Goal: Information Seeking & Learning: Learn about a topic

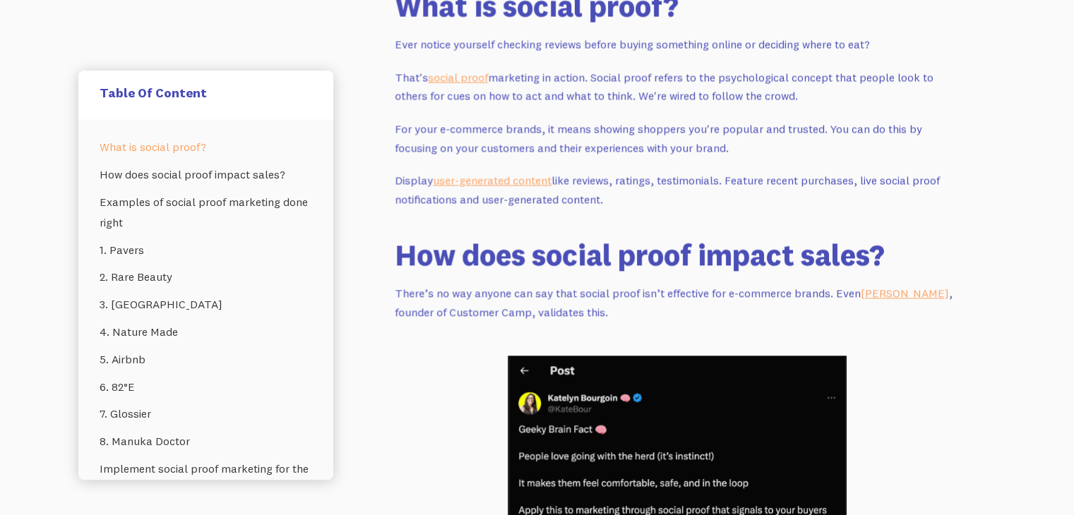
scroll to position [989, 0]
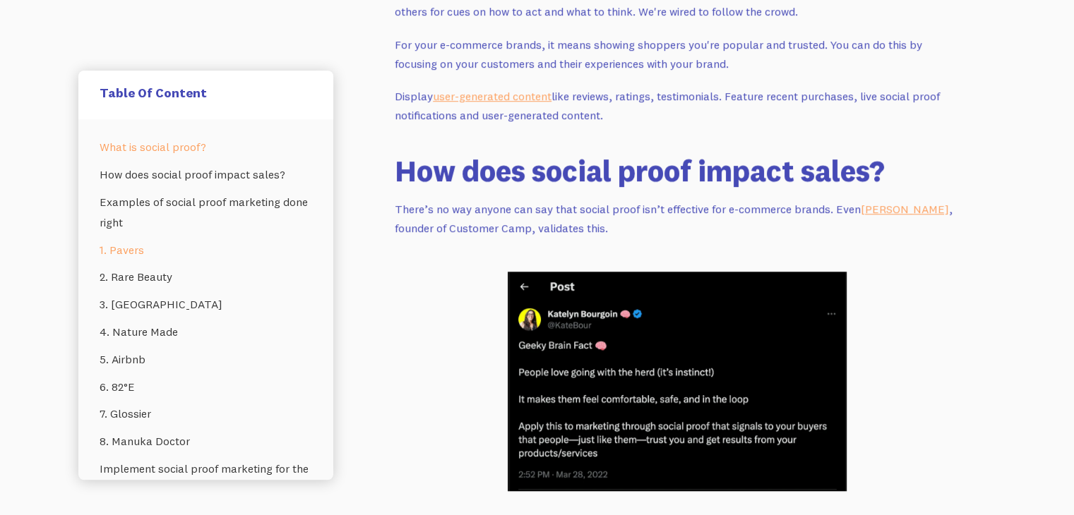
click at [143, 255] on link "1. Pavers" at bounding box center [206, 251] width 213 height 28
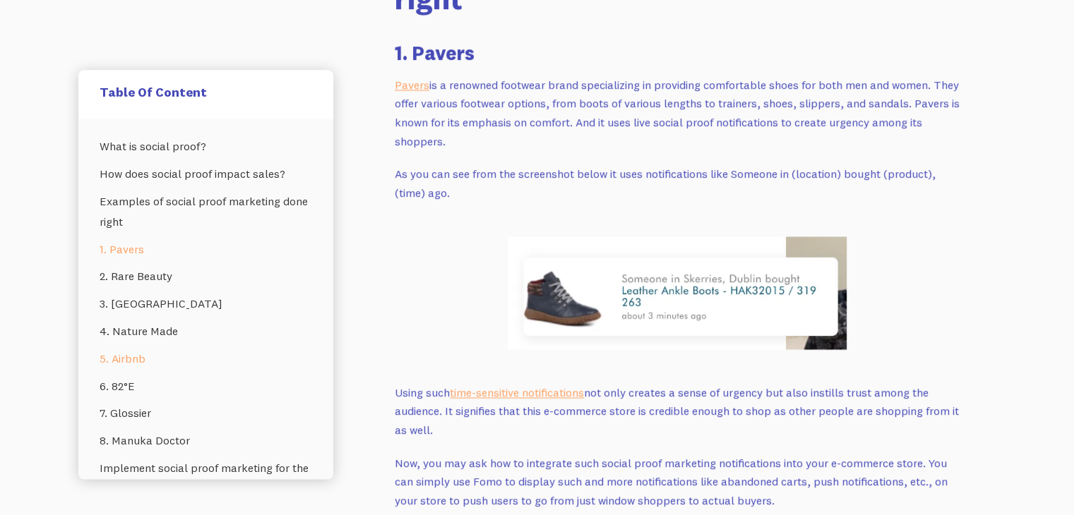
click at [136, 359] on link "5. Airbnb" at bounding box center [206, 360] width 213 height 28
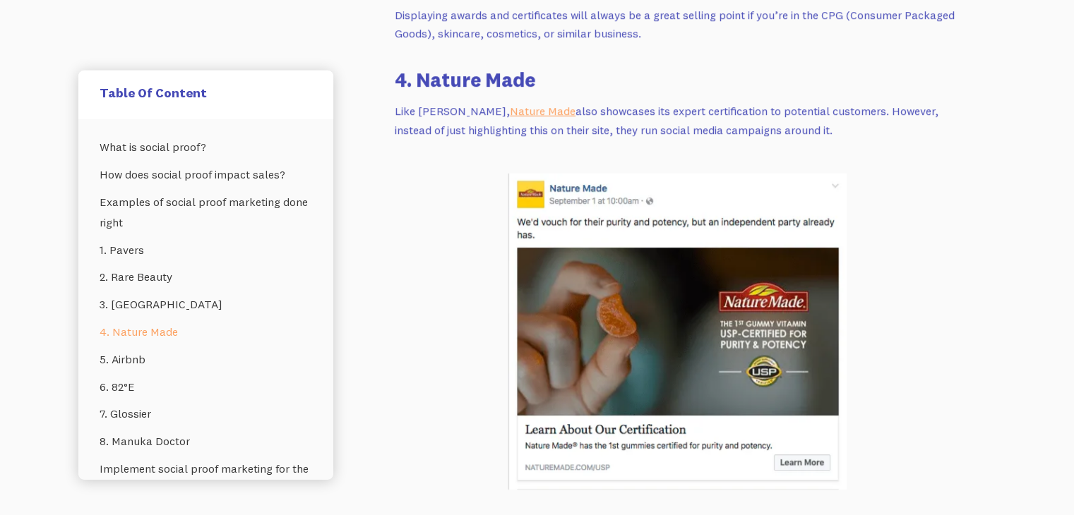
scroll to position [4544, 0]
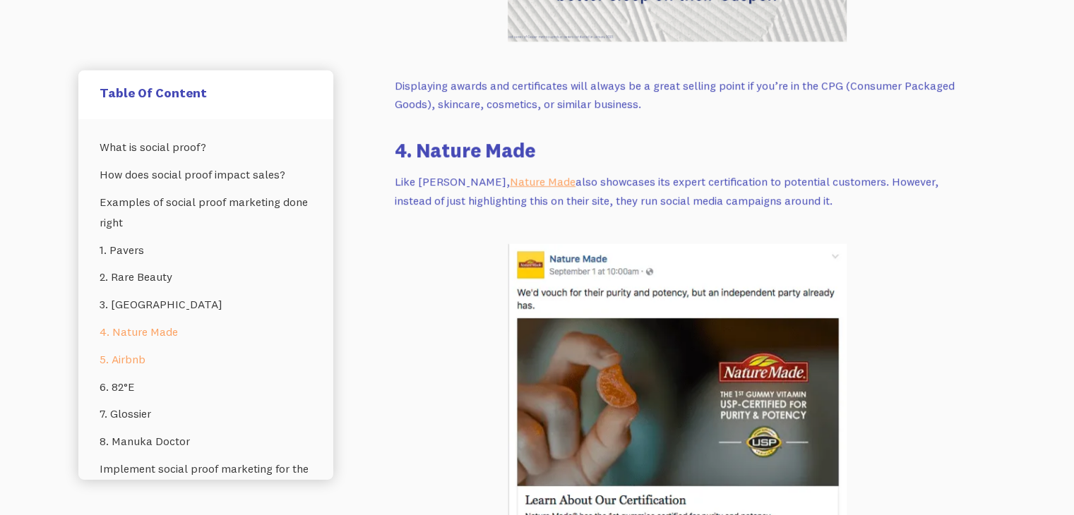
click at [154, 364] on link "5. Airbnb" at bounding box center [206, 360] width 213 height 28
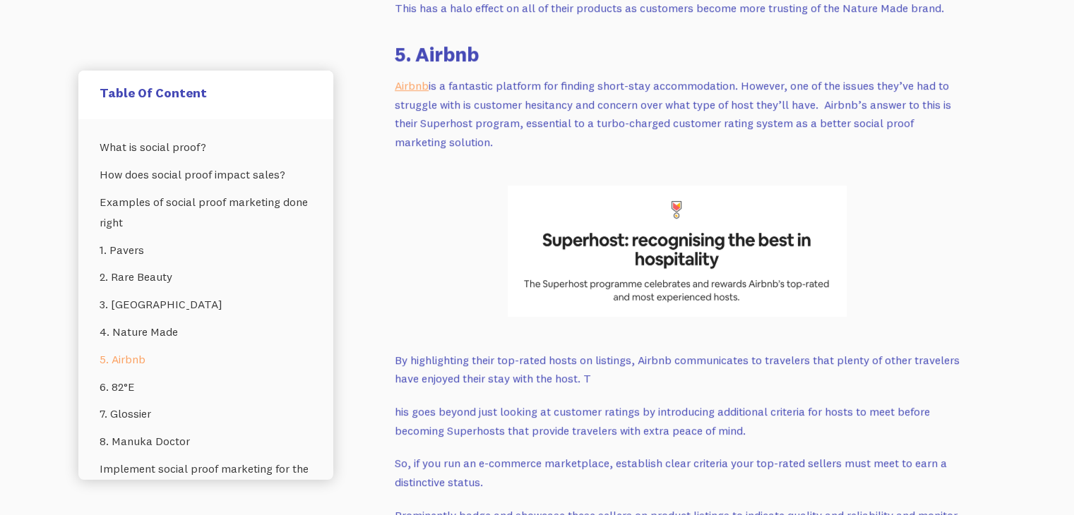
scroll to position [5211, 0]
click at [479, 79] on p "Airbnb is a fantastic platform for finding short-stay accommodation. However, o…" at bounding box center [677, 114] width 565 height 76
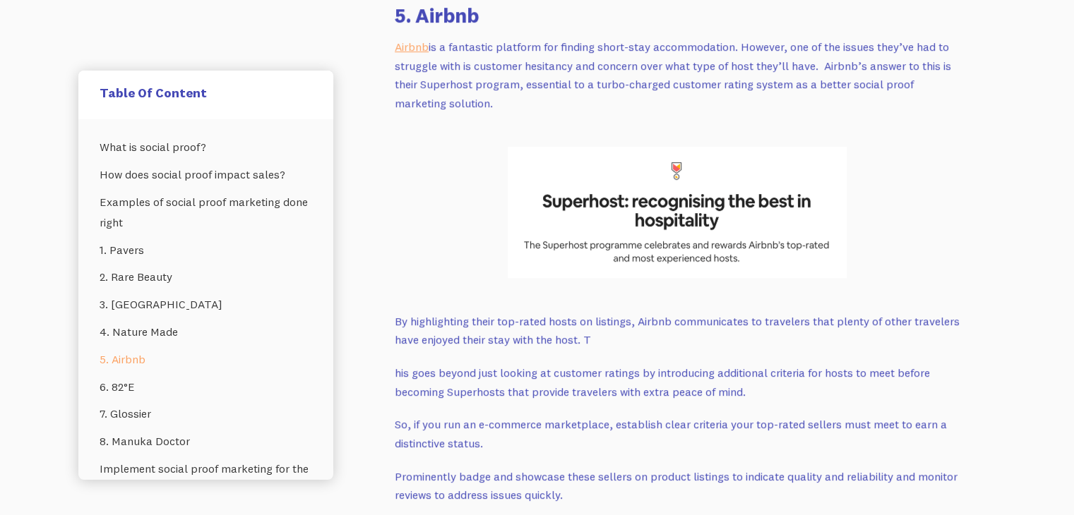
scroll to position [5282, 0]
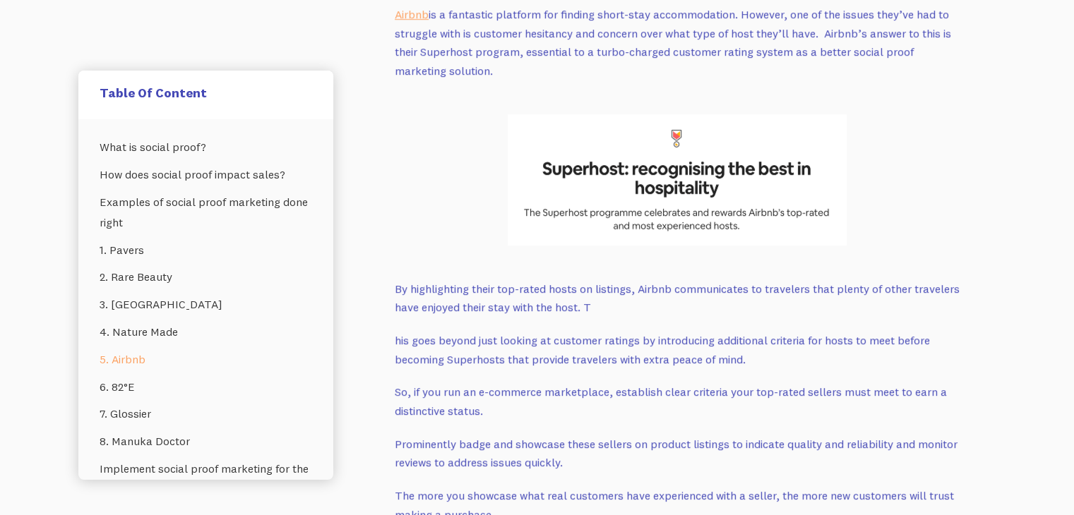
click at [539, 280] on p "By highlighting their top-rated hosts on listings, Airbnb communicates to trave…" at bounding box center [677, 298] width 565 height 37
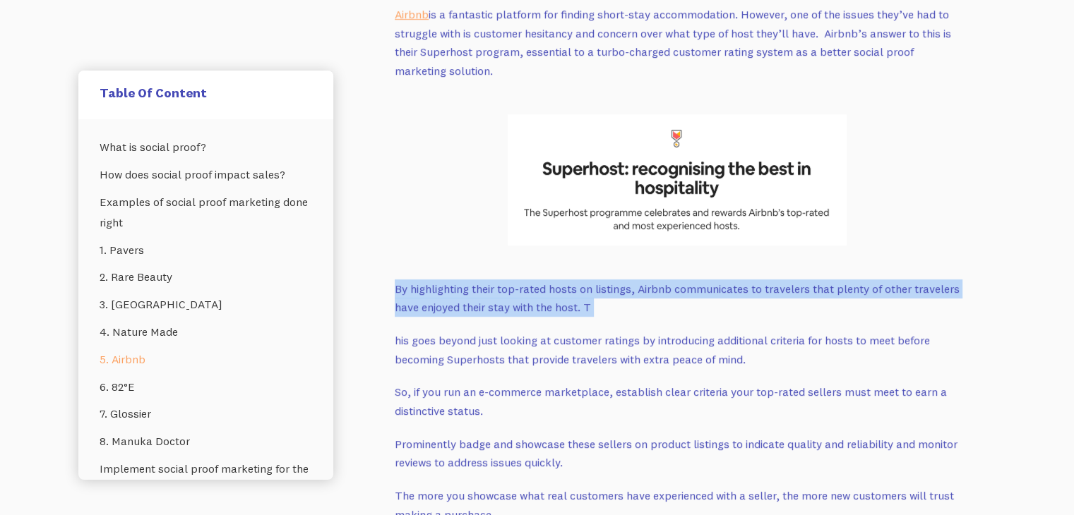
click at [539, 280] on p "By highlighting their top-rated hosts on listings, Airbnb communicates to trave…" at bounding box center [677, 298] width 565 height 37
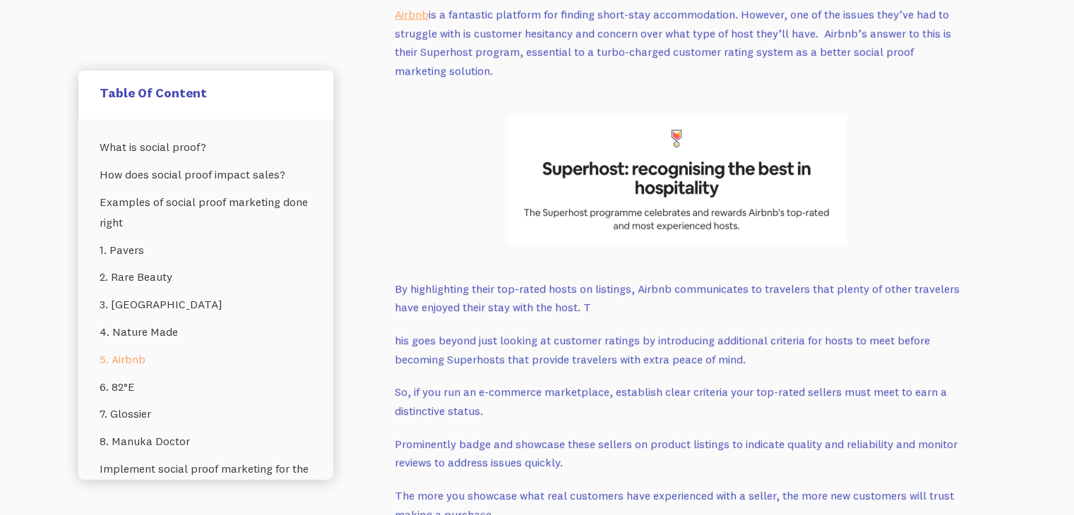
click at [595, 383] on p "So, if you run an e-commerce marketplace, establish clear criteria your top-rat…" at bounding box center [677, 401] width 565 height 37
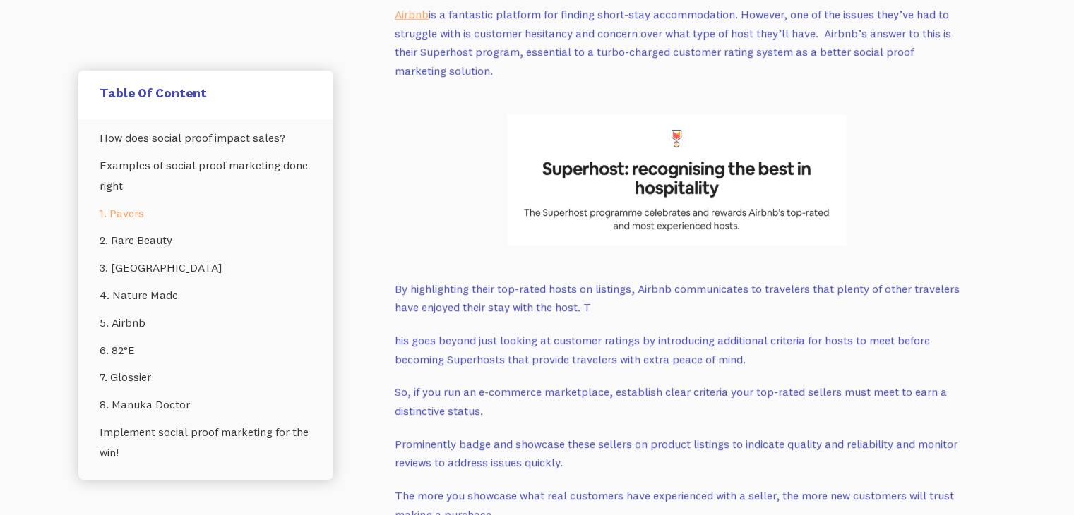
scroll to position [2548, 0]
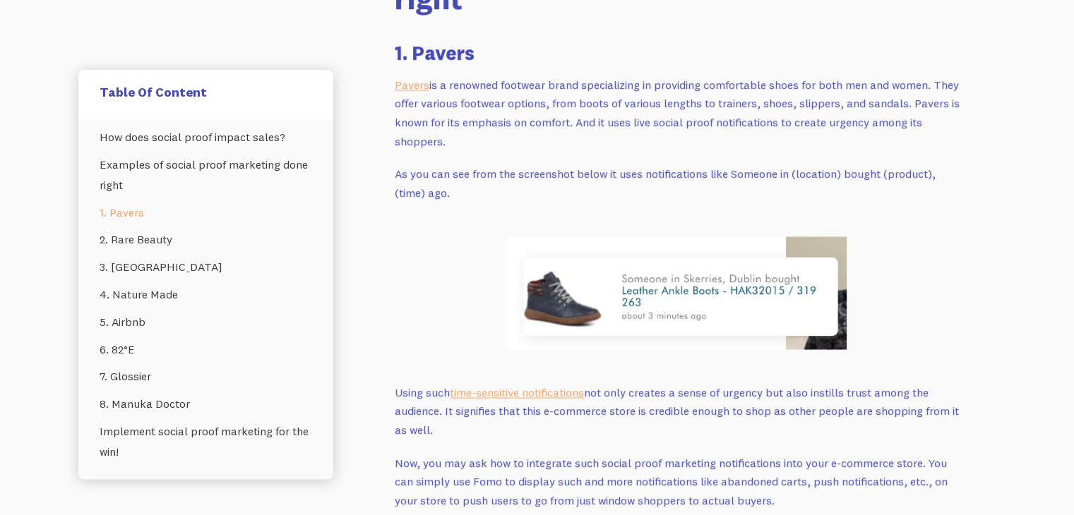
scroll to position [989, 0]
